Goal: Task Accomplishment & Management: Use online tool/utility

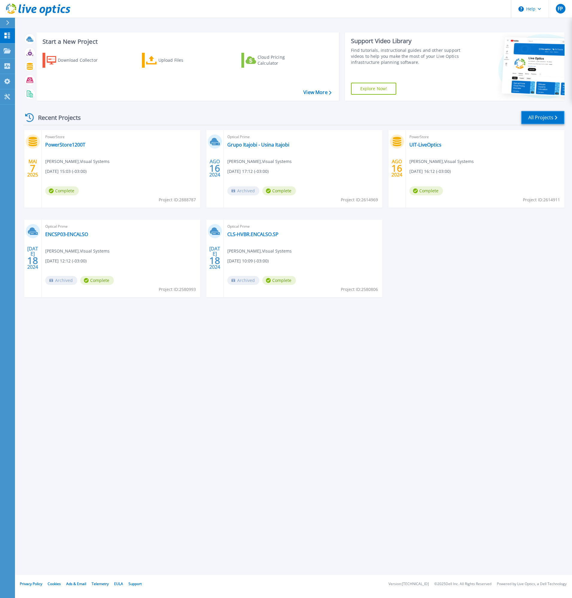
click at [535, 119] on link "All Projects" at bounding box center [542, 117] width 43 height 13
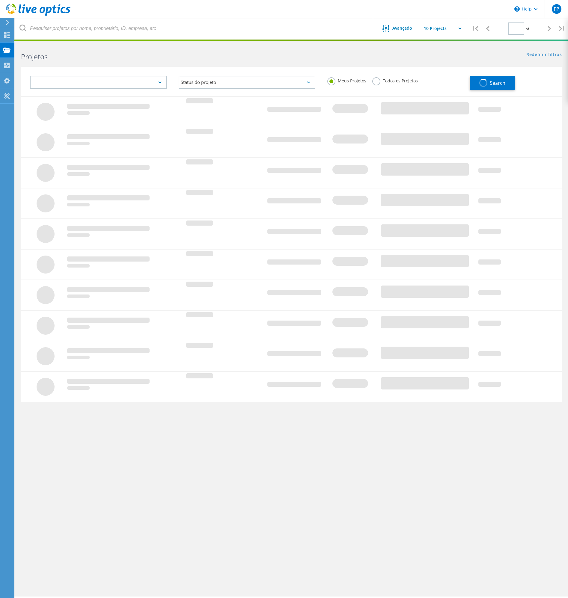
type input "1"
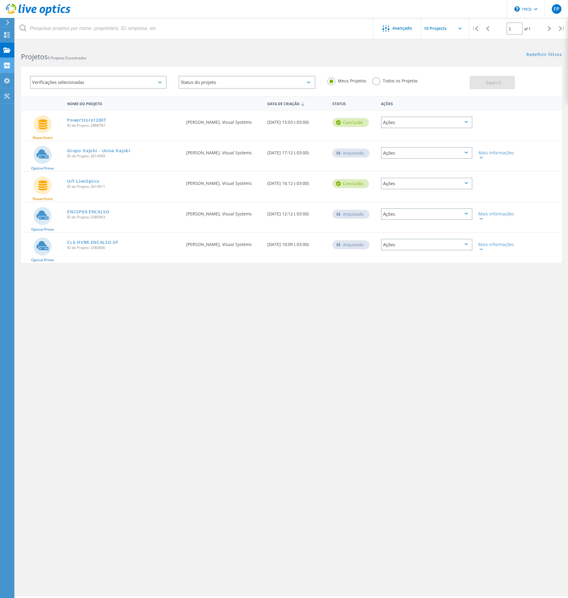
click at [0, 0] on div "Collectors" at bounding box center [0, 0] width 0 height 0
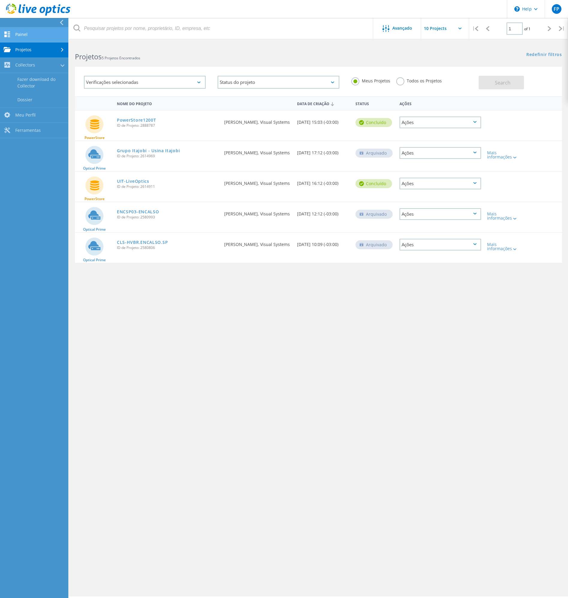
click at [28, 32] on link "Painel" at bounding box center [34, 34] width 68 height 15
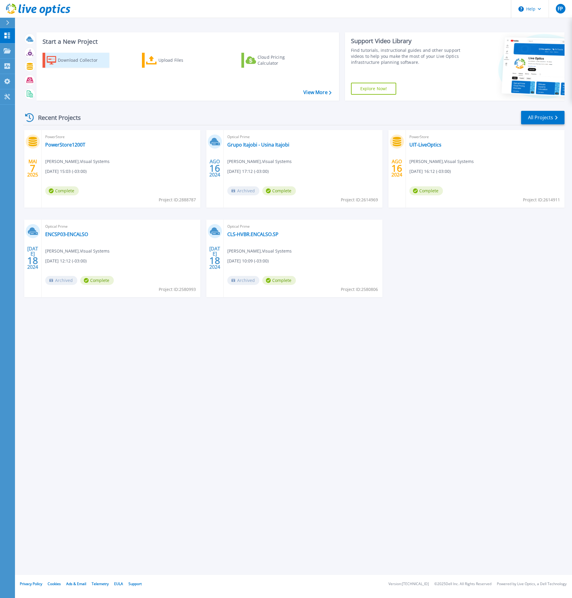
click at [87, 65] on div "Download Collector" at bounding box center [82, 60] width 48 height 12
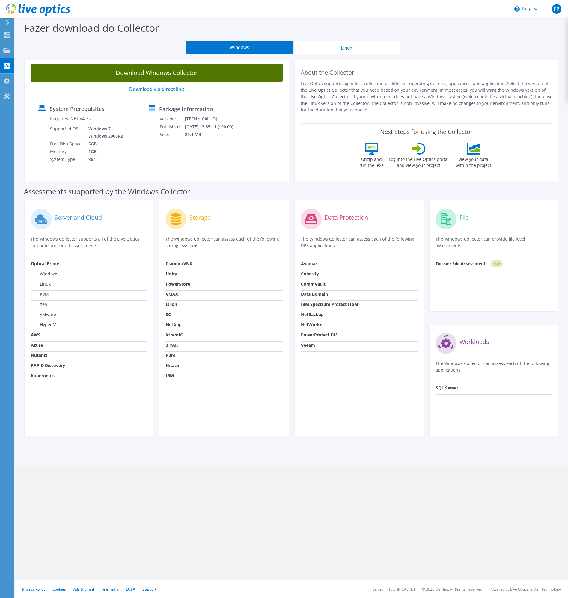
click at [163, 73] on link "Download Windows Collector" at bounding box center [157, 73] width 252 height 18
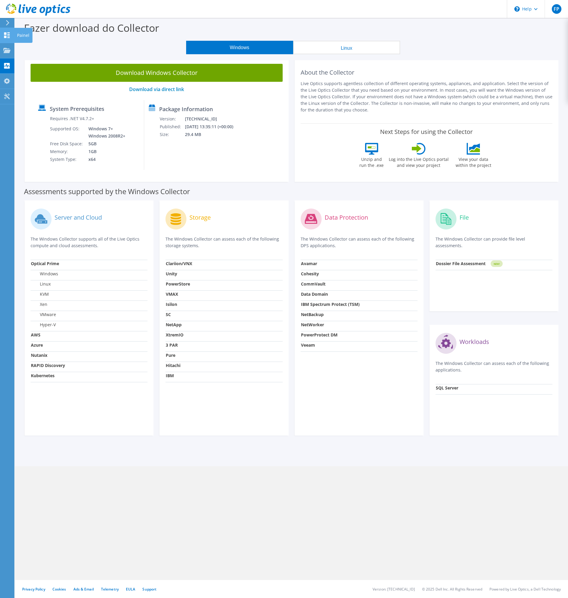
click at [10, 33] on icon at bounding box center [6, 35] width 7 height 6
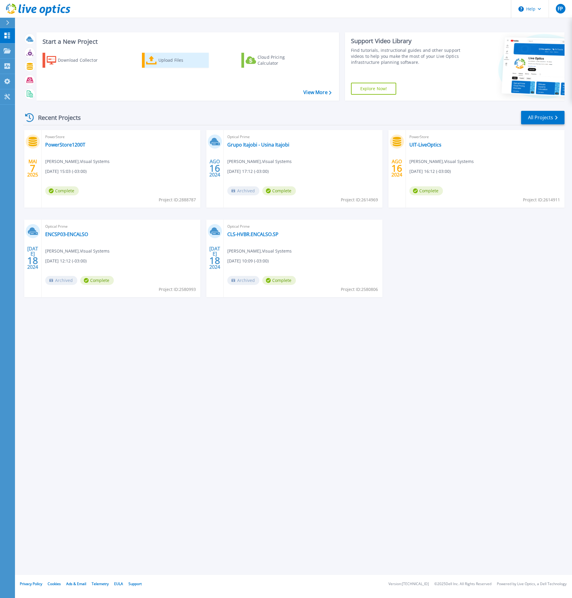
click at [164, 59] on div "Upload Files" at bounding box center [182, 60] width 48 height 12
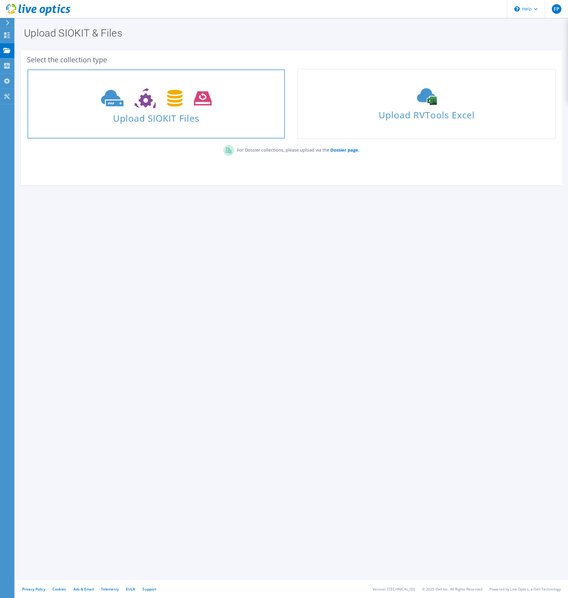
click at [163, 117] on span "Upload SIOKIT Files" at bounding box center [156, 116] width 257 height 13
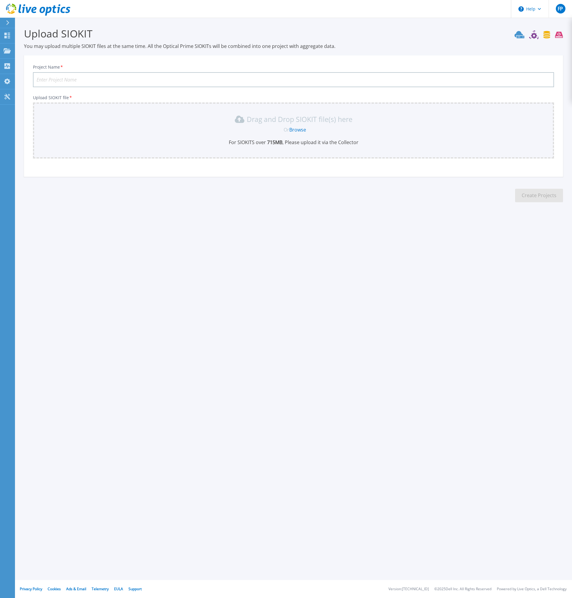
click at [297, 128] on link "Browse" at bounding box center [297, 129] width 17 height 7
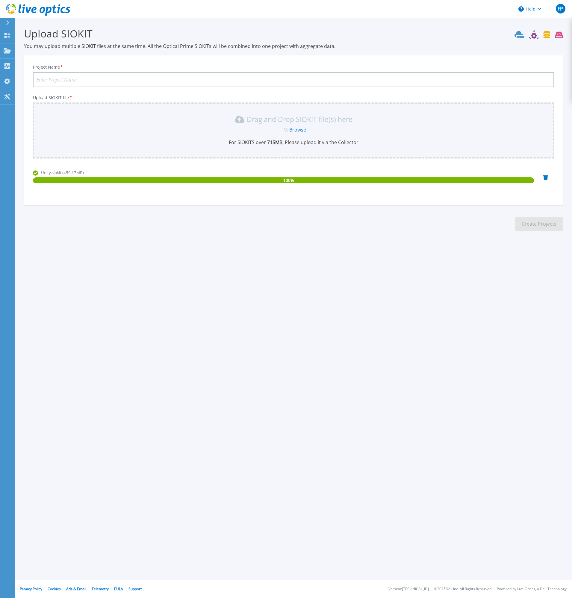
click at [301, 130] on link "Browse" at bounding box center [297, 129] width 17 height 7
click at [99, 81] on input "Project Name *" at bounding box center [293, 79] width 521 height 15
type input "Unimed Rio Claro - Unity 480"
click at [547, 223] on button "Create Projects" at bounding box center [539, 223] width 48 height 13
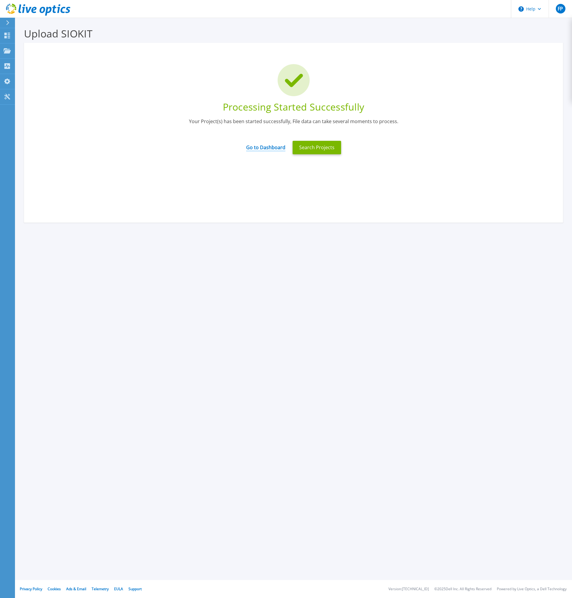
click at [270, 147] on link "Go to Dashboard" at bounding box center [265, 146] width 39 height 12
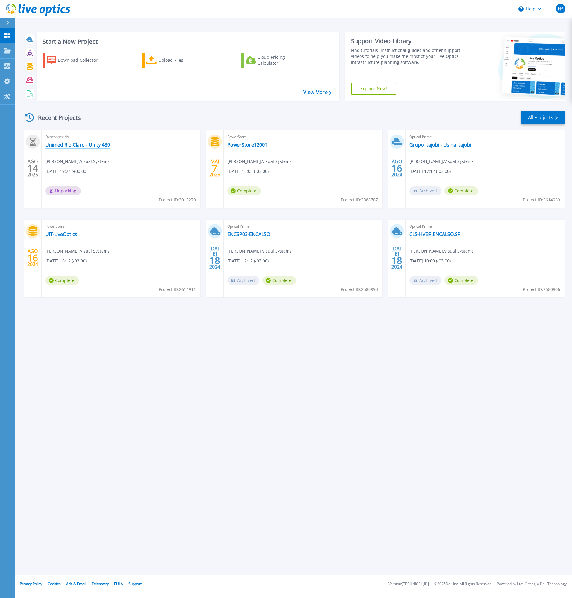
click at [91, 146] on link "Unimed Rio Claro - Unity 480" at bounding box center [77, 145] width 65 height 6
click at [81, 145] on link "Unimed Rio Claro - Unity 480" at bounding box center [77, 145] width 65 height 6
